Goal: Obtain resource: Download file/media

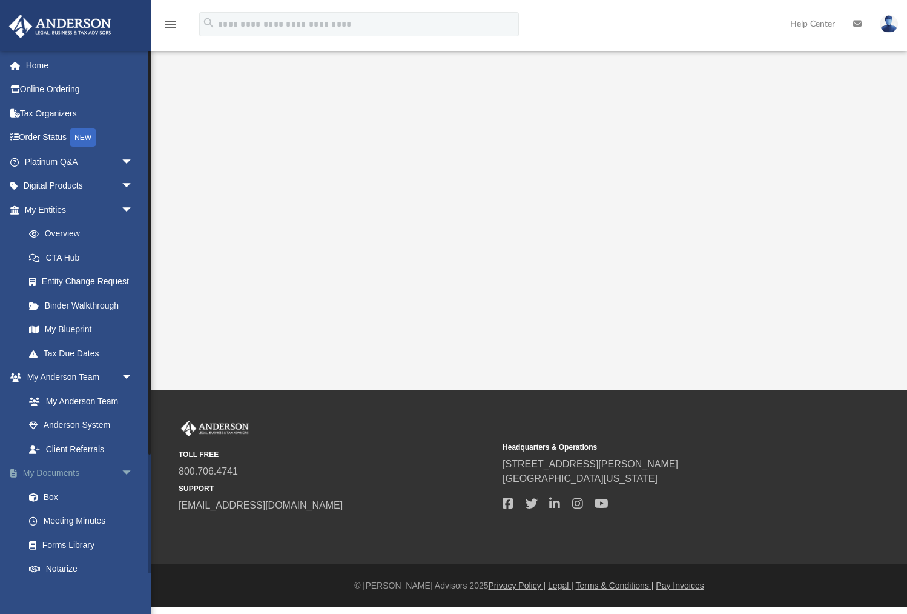
click at [58, 477] on link "My Documents arrow_drop_down" at bounding box center [79, 473] width 143 height 24
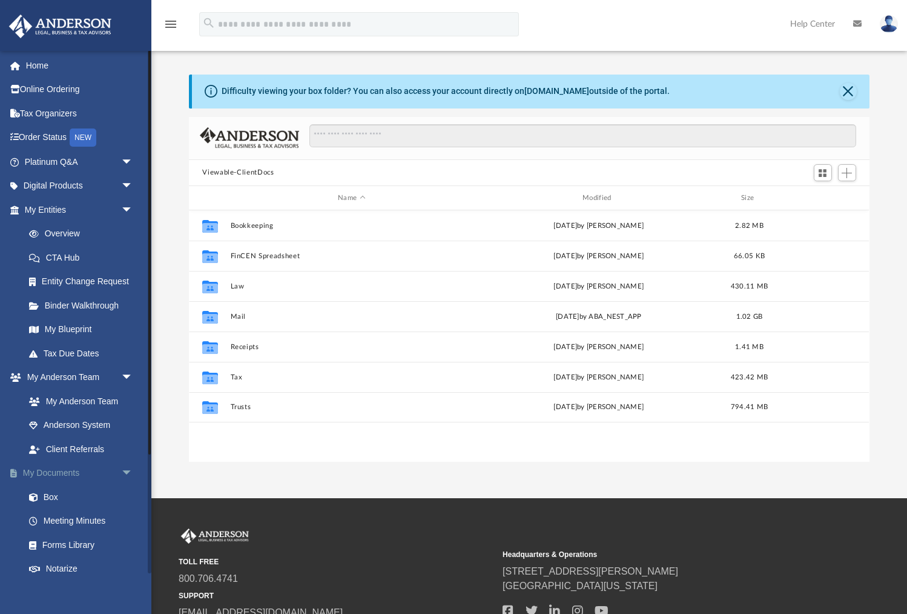
scroll to position [275, 680]
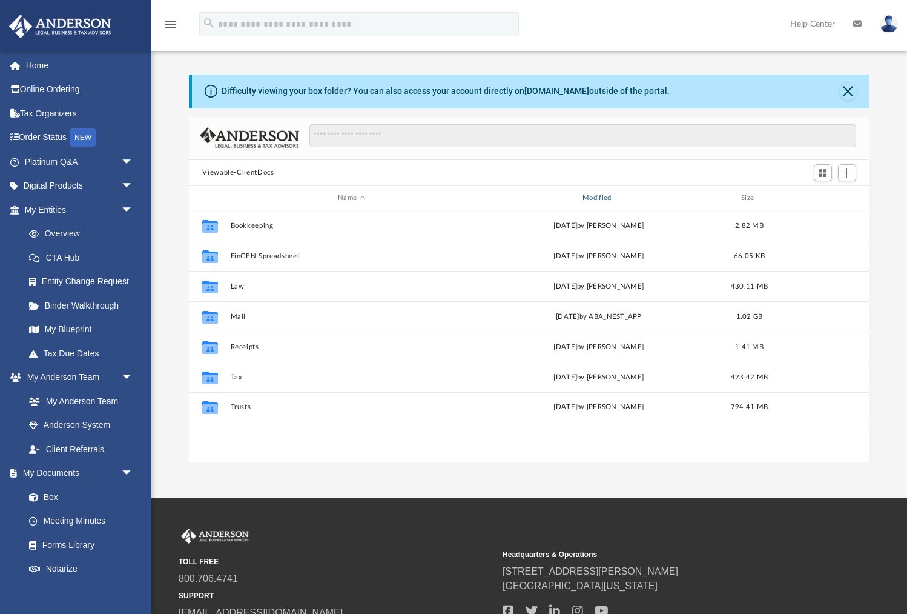
click at [596, 196] on div "Modified" at bounding box center [599, 198] width 242 height 11
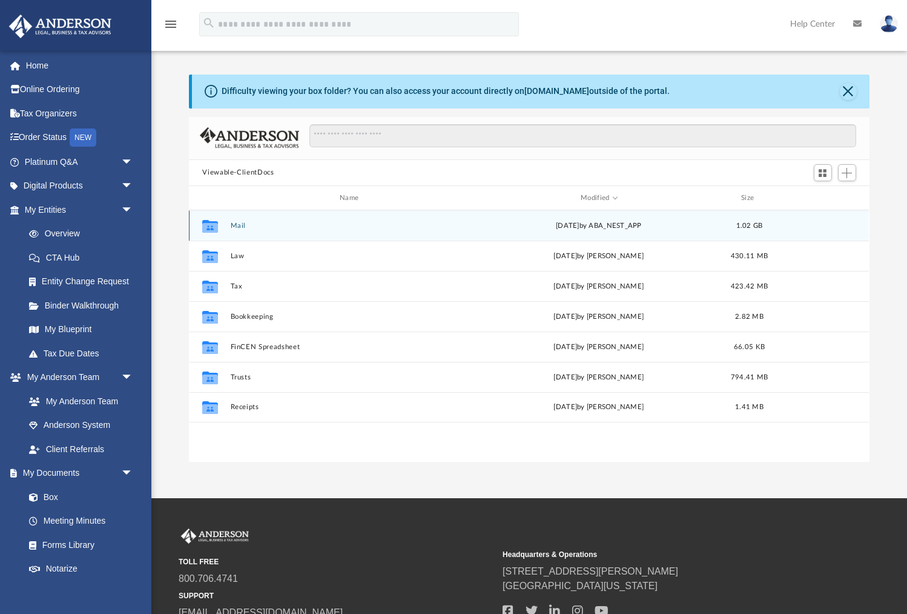
click at [243, 225] on button "Mail" at bounding box center [352, 226] width 242 height 8
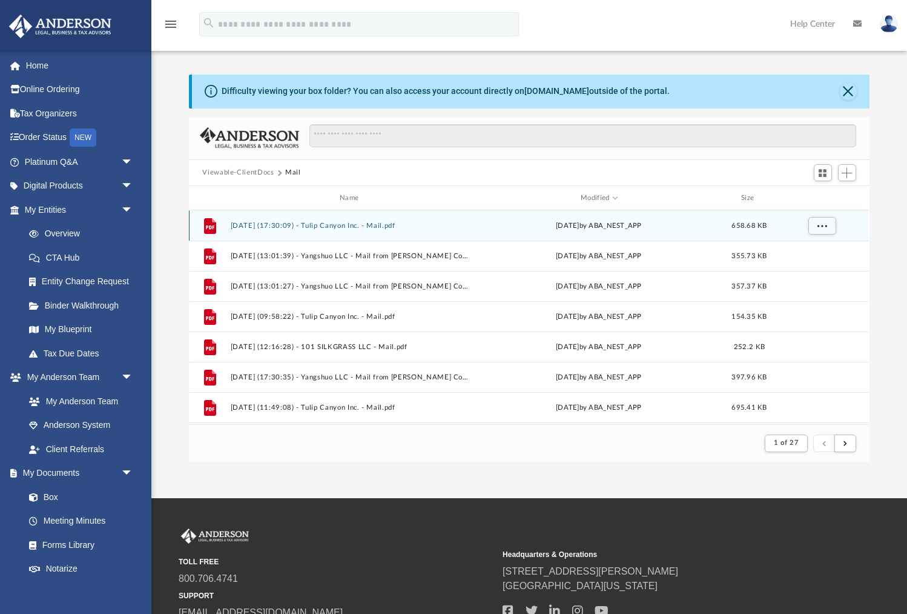
scroll to position [1, 1]
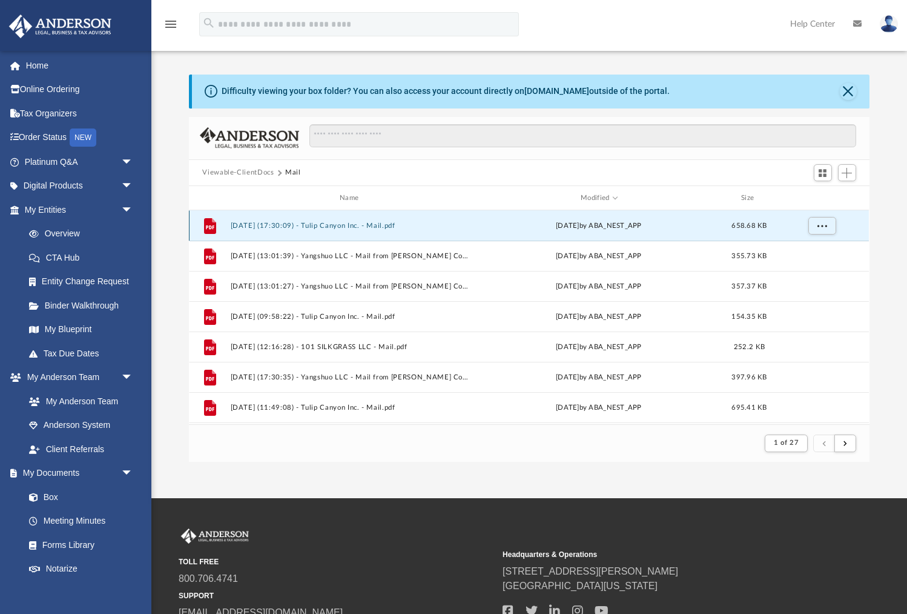
click at [244, 225] on button "[DATE] (17:30:09) - Tulip Canyon Inc. - Mail.pdf" at bounding box center [352, 226] width 242 height 8
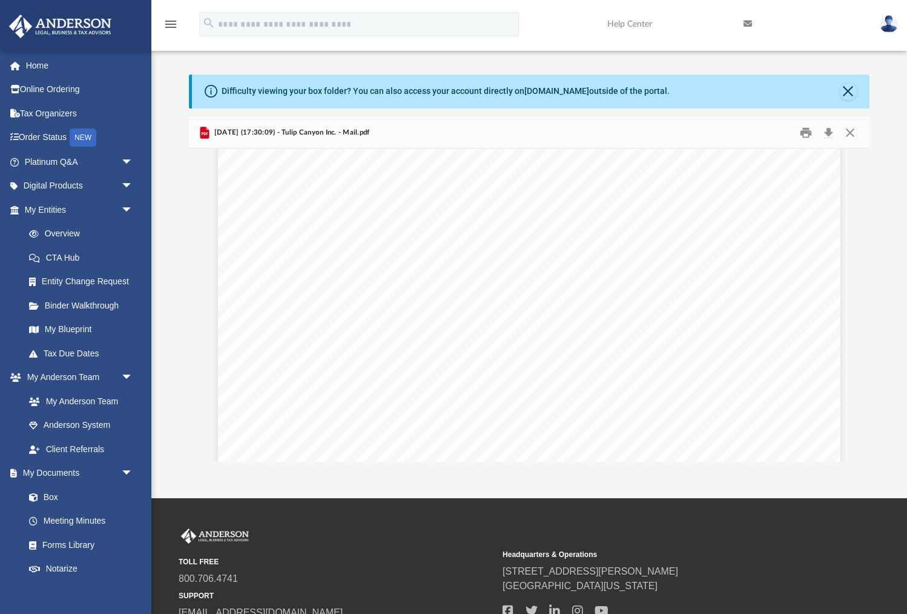
scroll to position [2102, 0]
click at [860, 300] on button "Preview" at bounding box center [856, 305] width 27 height 34
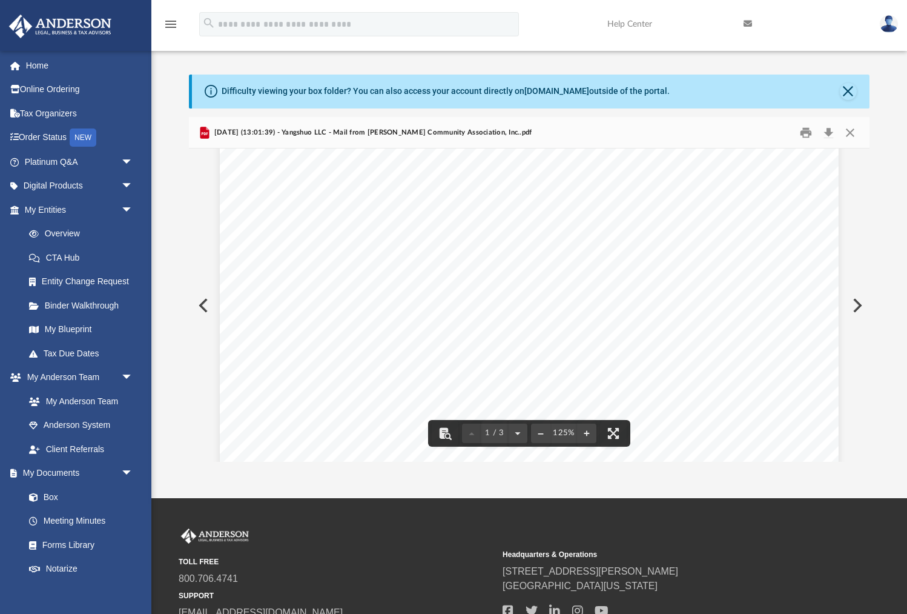
scroll to position [364, 0]
click at [855, 305] on button "Preview" at bounding box center [856, 305] width 27 height 34
click at [860, 303] on button "Preview" at bounding box center [856, 305] width 27 height 34
click at [853, 130] on button "Close" at bounding box center [851, 132] width 22 height 19
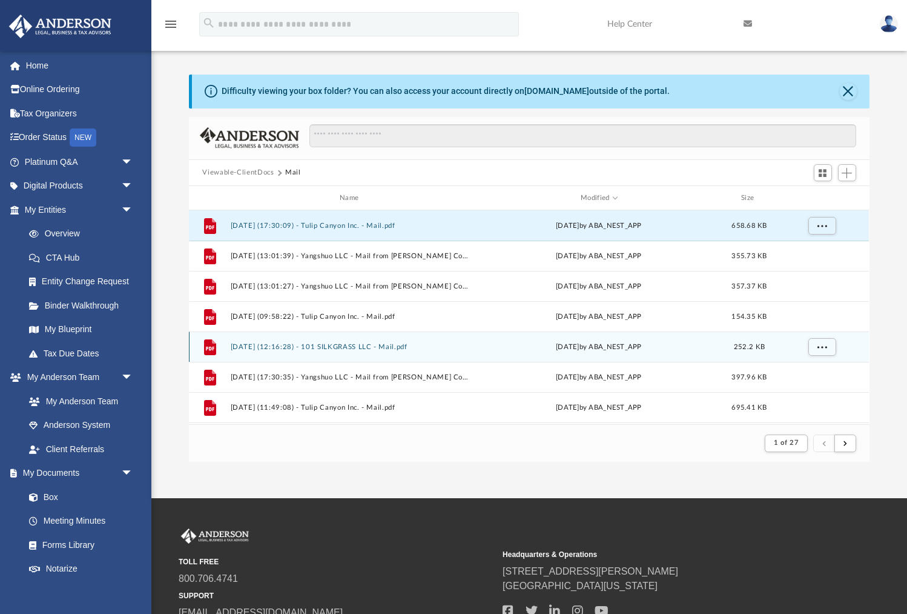
click at [354, 347] on button "[DATE] (12:16:28) - 101 SILKGRASS LLC - Mail.pdf" at bounding box center [352, 347] width 242 height 8
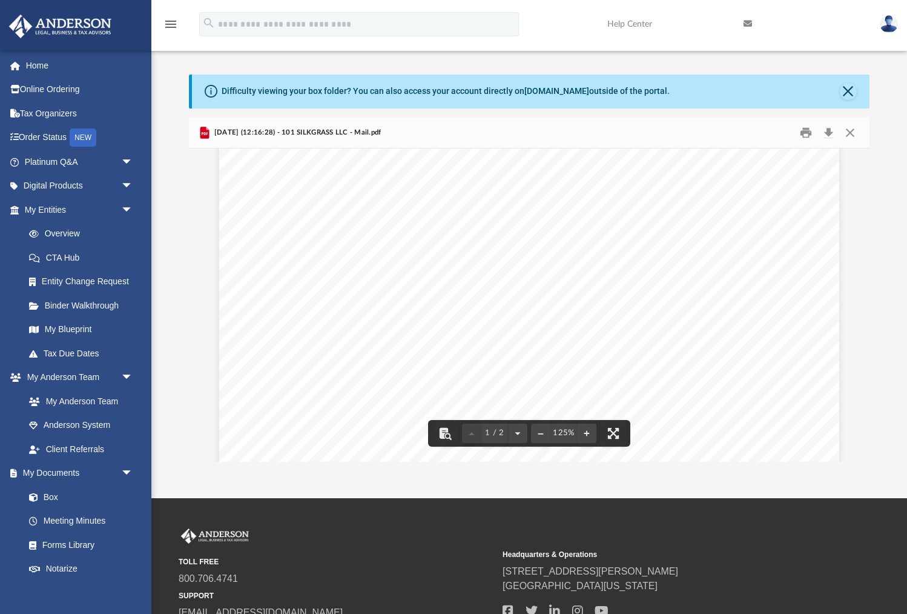
scroll to position [0, 0]
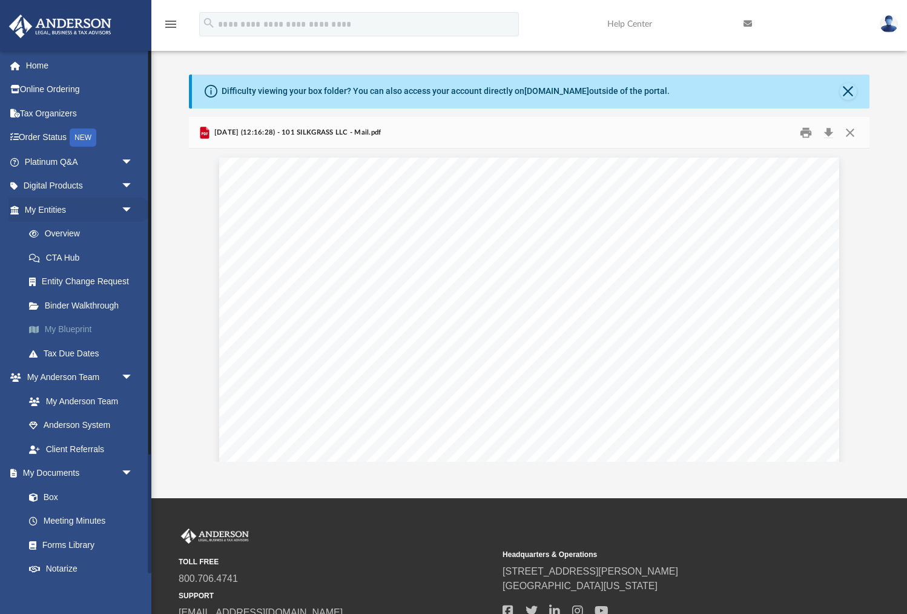
click at [67, 328] on link "My Blueprint" at bounding box center [84, 329] width 134 height 24
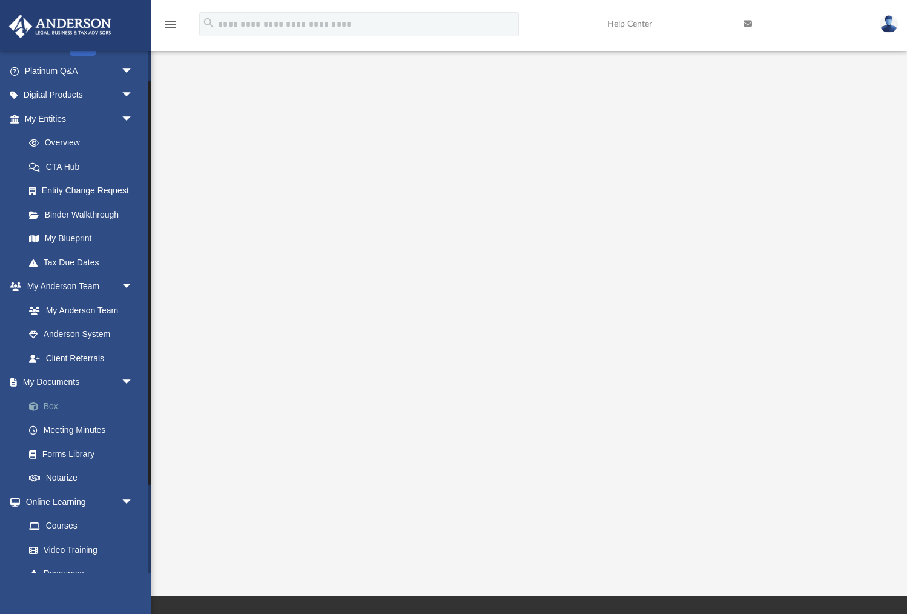
scroll to position [154, 0]
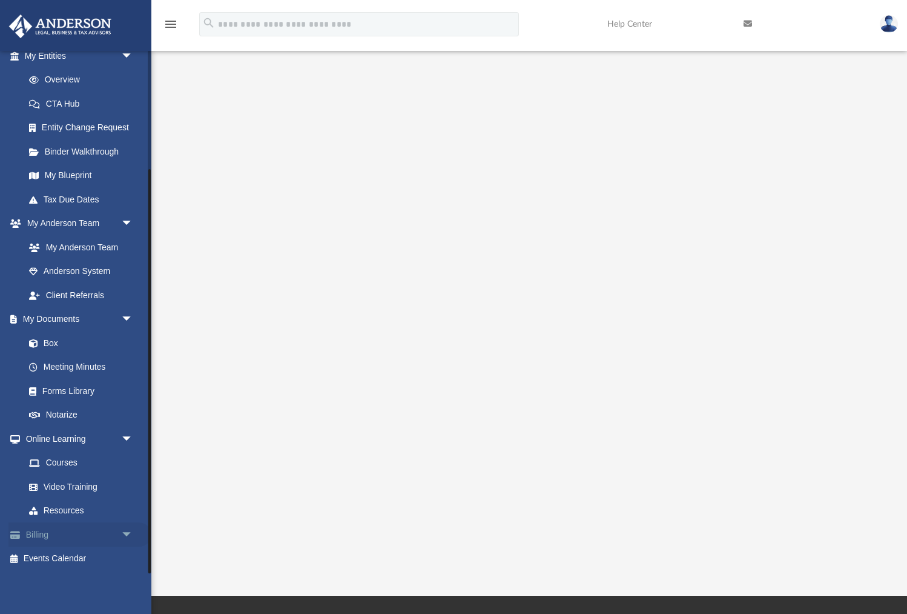
click at [39, 529] on link "Billing arrow_drop_down" at bounding box center [79, 534] width 143 height 24
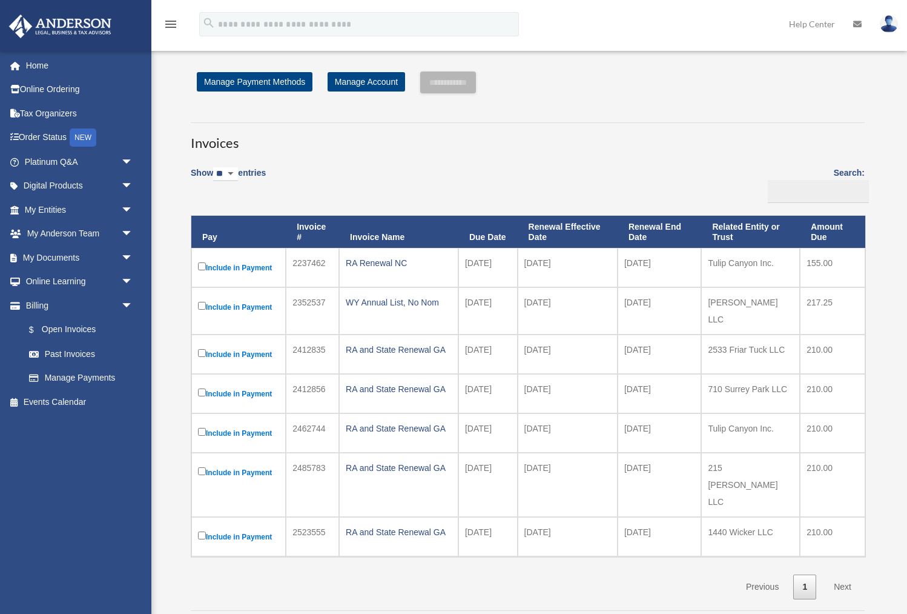
click at [238, 170] on select "** ** ** ***" at bounding box center [225, 174] width 25 height 14
select select "***"
click at [216, 167] on select "** ** ** ***" at bounding box center [225, 174] width 25 height 14
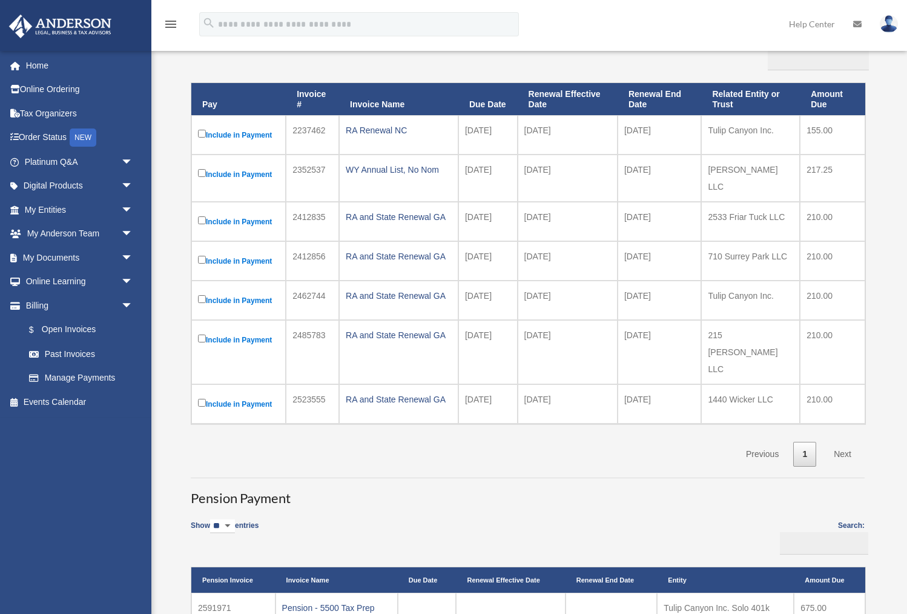
scroll to position [131, 0]
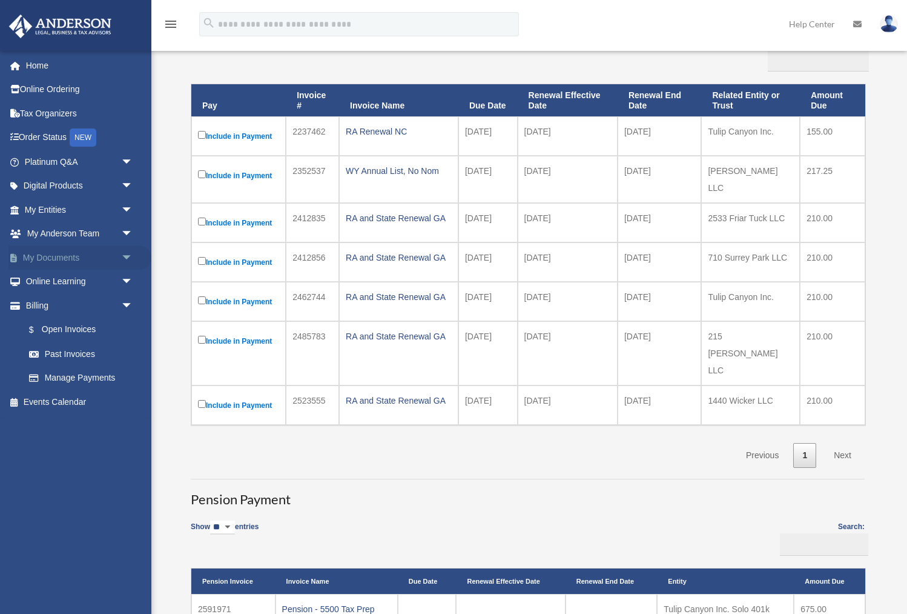
click at [61, 254] on link "My Documents arrow_drop_down" at bounding box center [79, 257] width 143 height 24
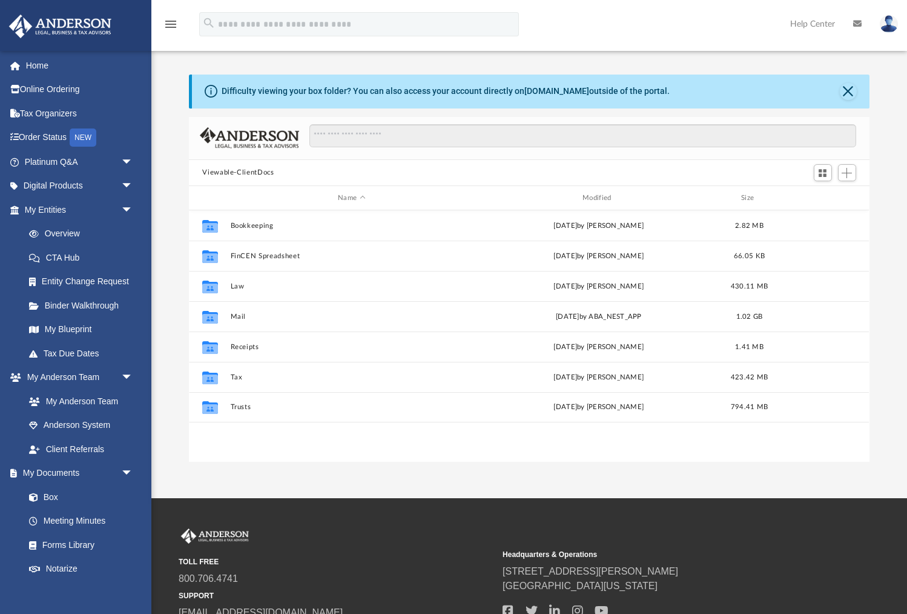
scroll to position [275, 680]
click at [594, 197] on div "Modified" at bounding box center [599, 198] width 242 height 11
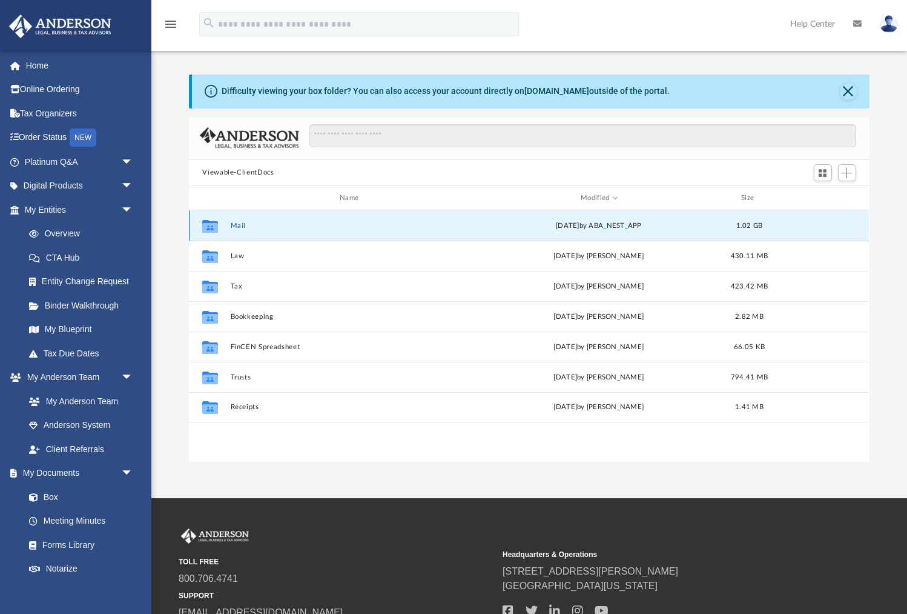
click at [239, 224] on button "Mail" at bounding box center [352, 226] width 242 height 8
click at [237, 223] on button "Mail" at bounding box center [352, 226] width 242 height 8
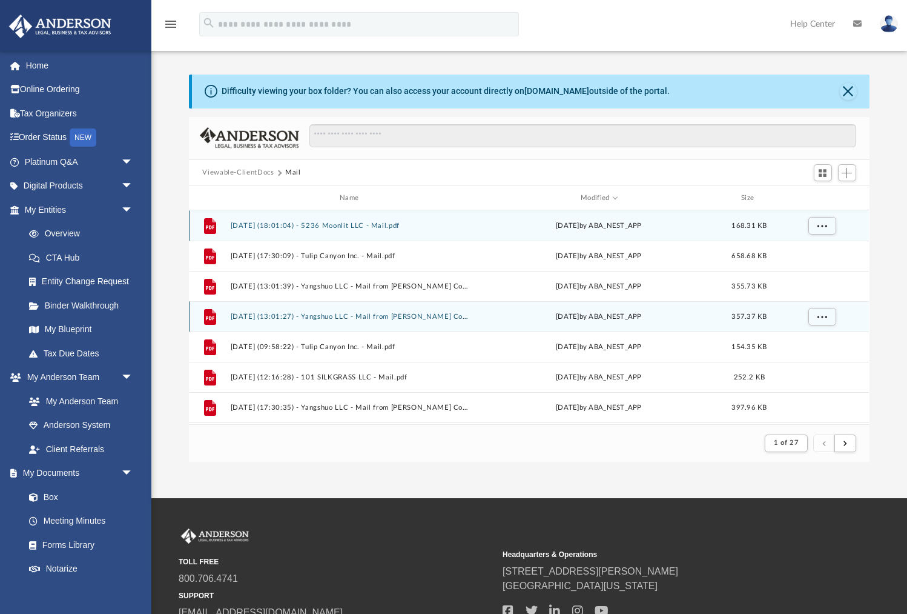
scroll to position [1, 1]
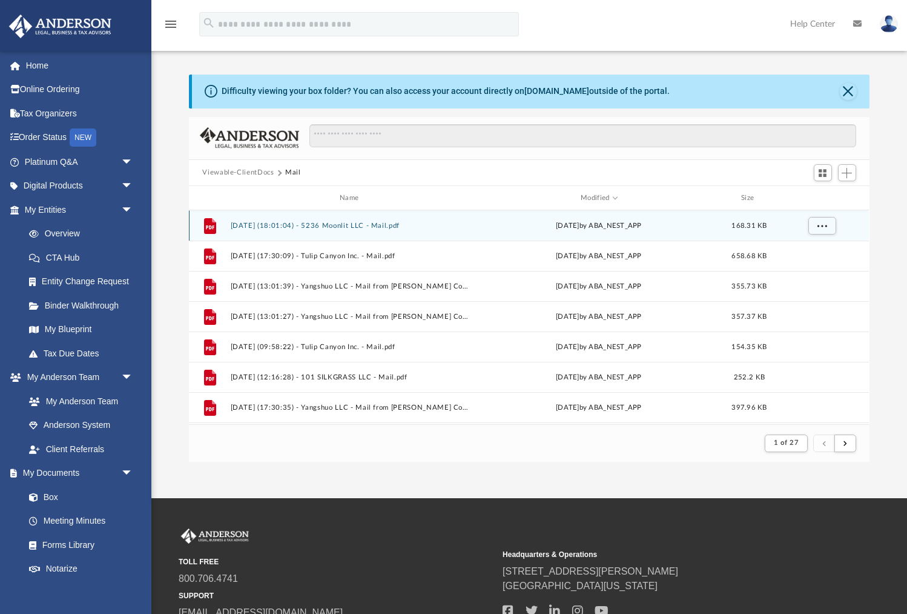
click at [322, 222] on button "[DATE] (18:01:04) - 5236 Moonlit LLC - Mail.pdf" at bounding box center [352, 226] width 242 height 8
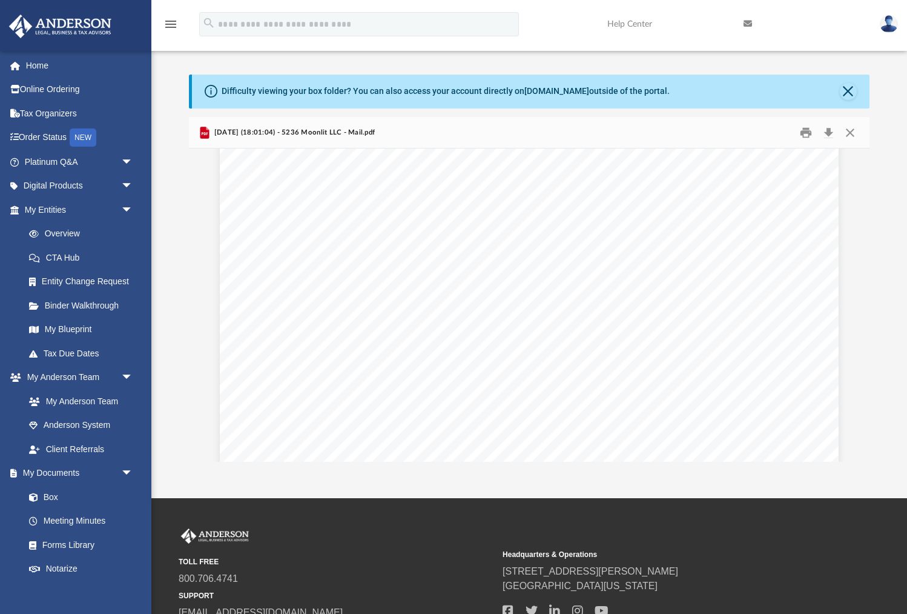
scroll to position [0, 0]
click at [853, 132] on button "Close" at bounding box center [851, 132] width 22 height 19
